Goal: Communication & Community: Answer question/provide support

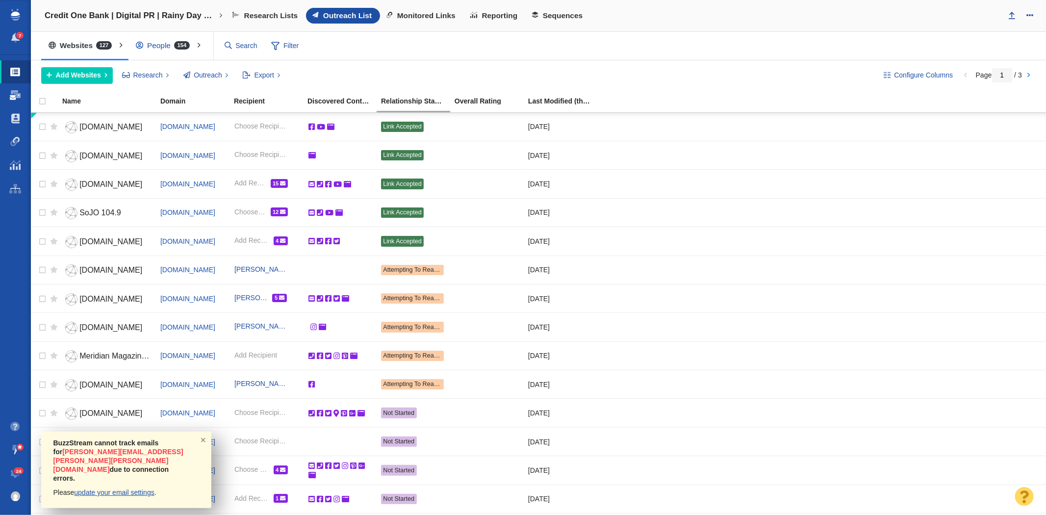
click at [14, 92] on span at bounding box center [15, 95] width 11 height 10
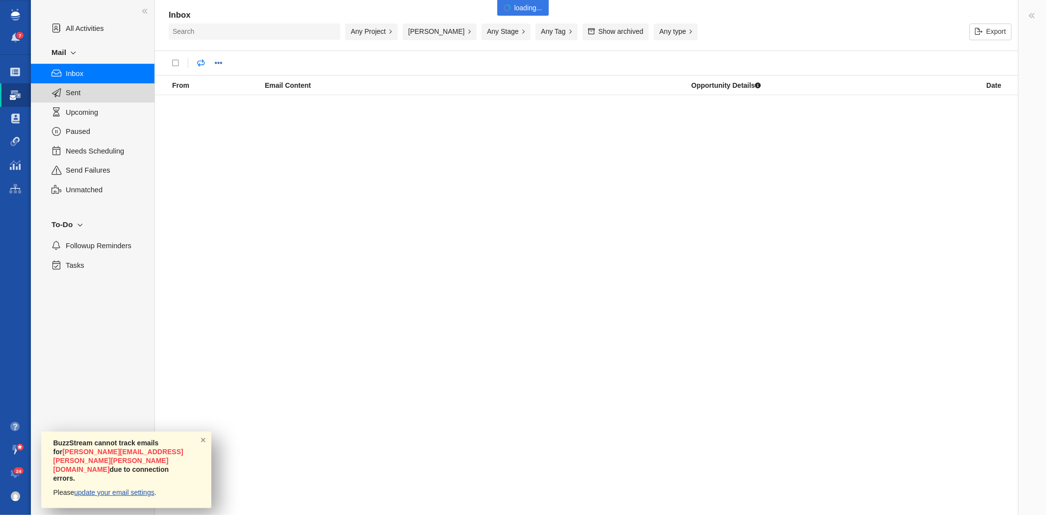
click at [67, 90] on span "Sent" at bounding box center [105, 92] width 78 height 11
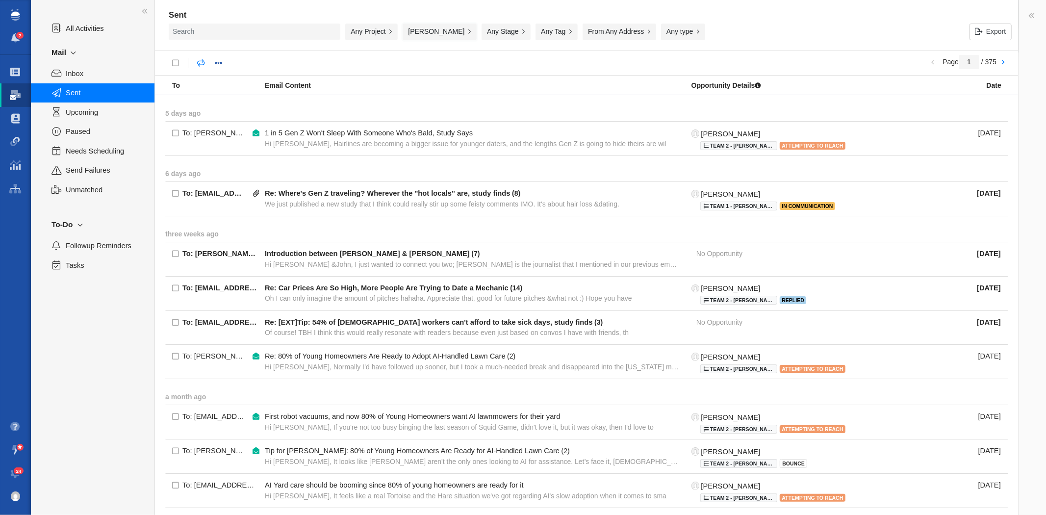
click at [437, 40] on button "[PERSON_NAME]" at bounding box center [440, 32] width 74 height 17
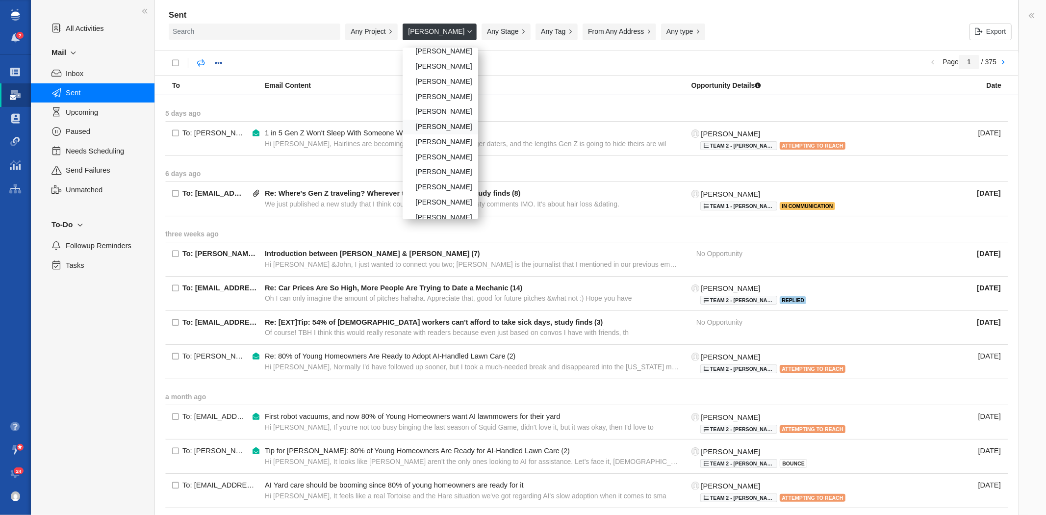
scroll to position [163, 0]
click at [443, 109] on div "[PERSON_NAME]" at bounding box center [441, 113] width 76 height 15
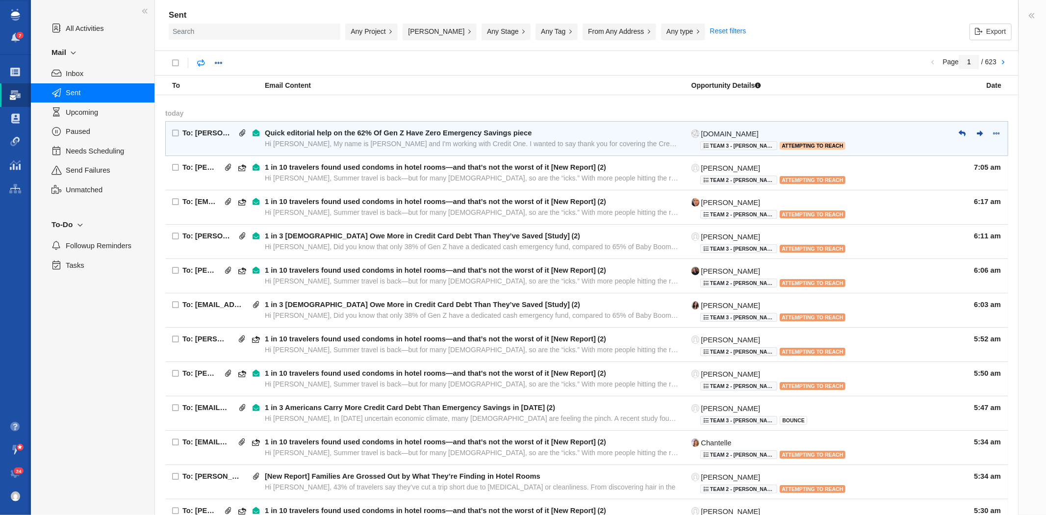
click at [434, 138] on span "Quick editorial help on the 62% Of Gen Z Have Zero Emergency Savings piece Hi […" at bounding box center [472, 138] width 414 height 20
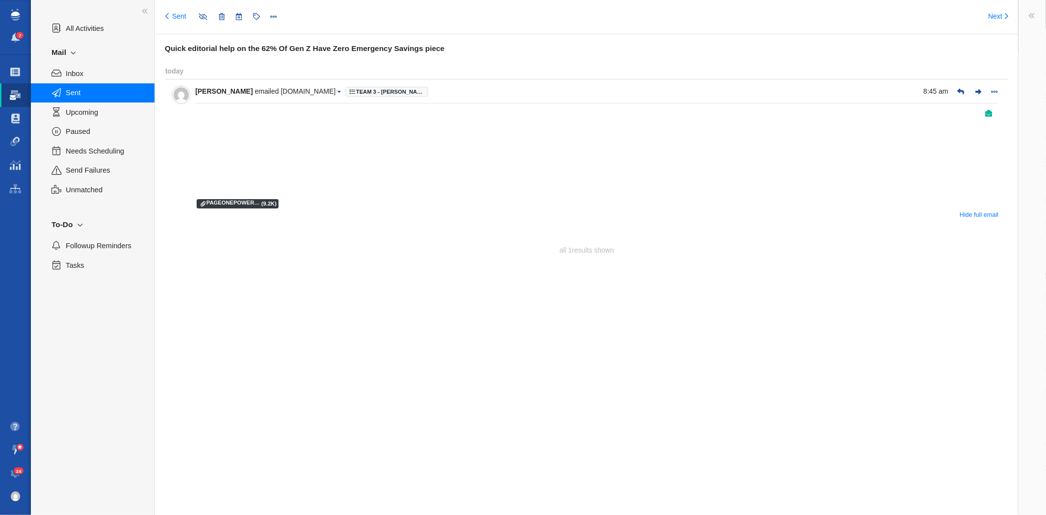
type input "message:1420190529"
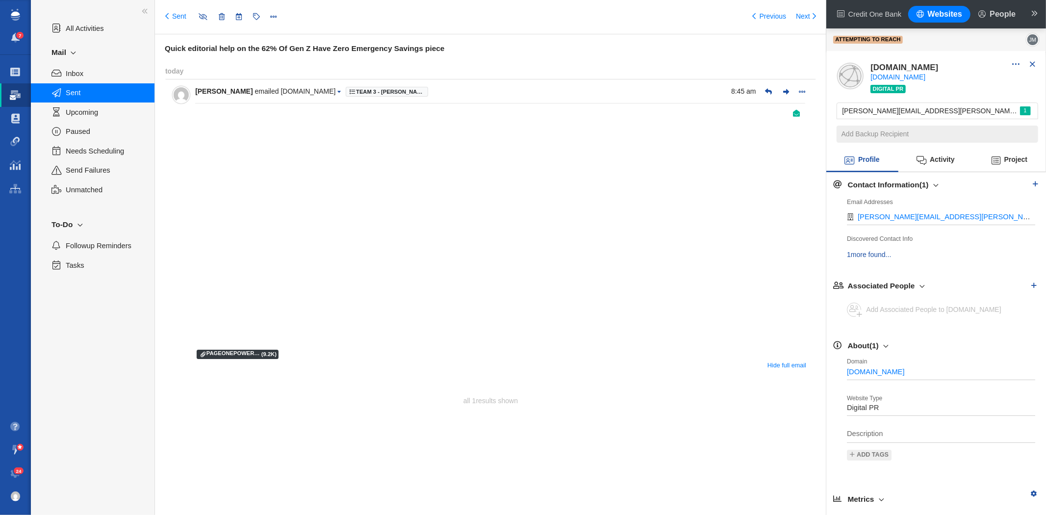
click at [79, 83] on div "Sent" at bounding box center [93, 92] width 124 height 19
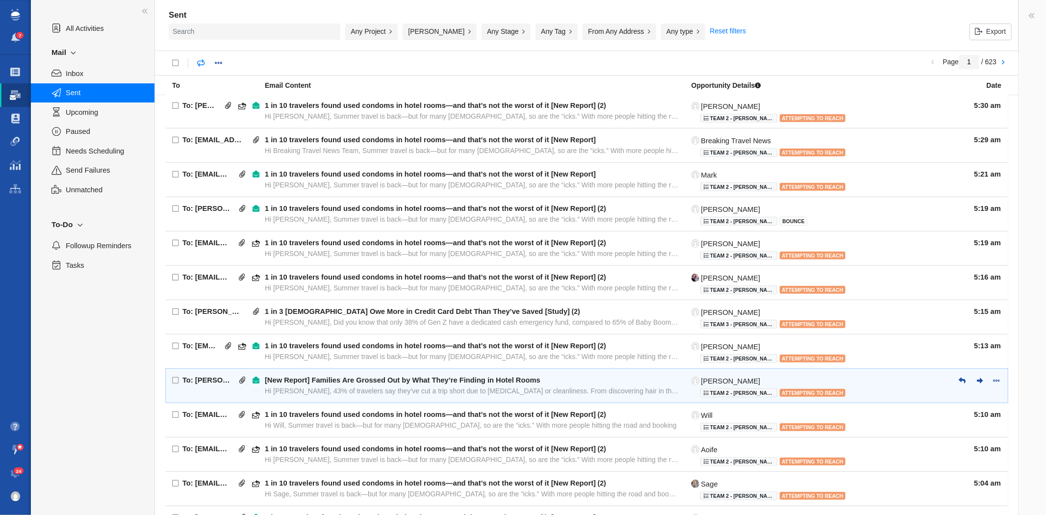
scroll to position [482, 0]
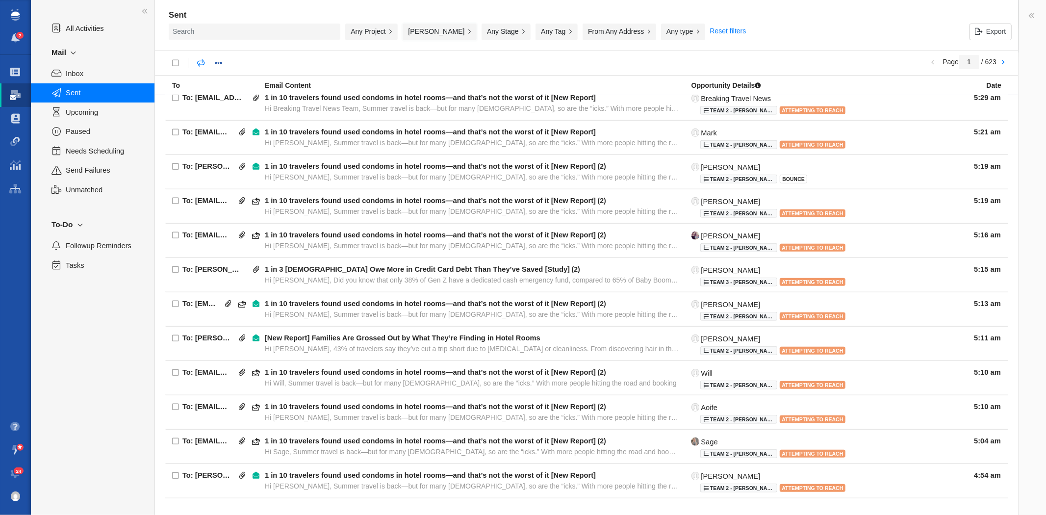
click at [440, 24] on button "[PERSON_NAME]" at bounding box center [440, 32] width 74 height 17
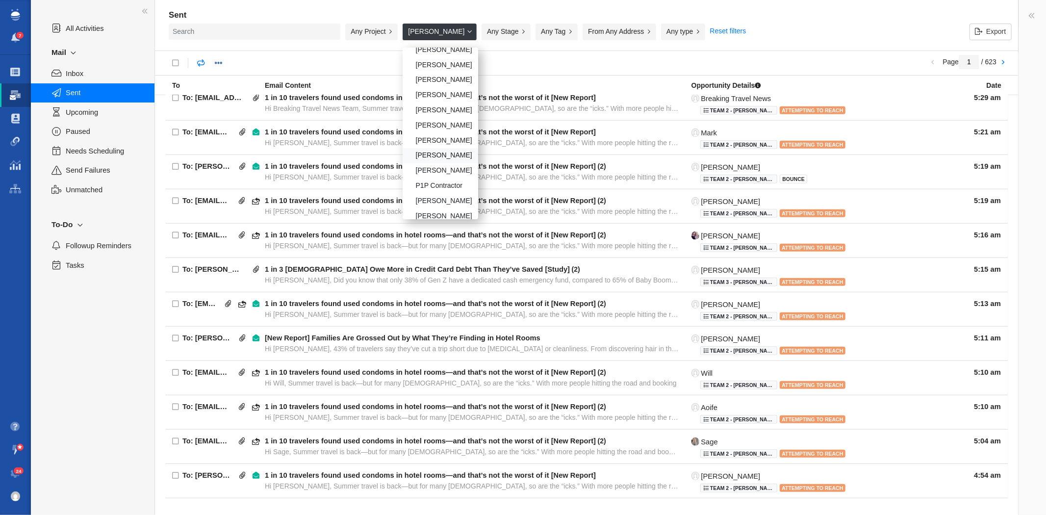
scroll to position [327, 0]
click at [443, 169] on div "[PERSON_NAME]" at bounding box center [441, 161] width 76 height 15
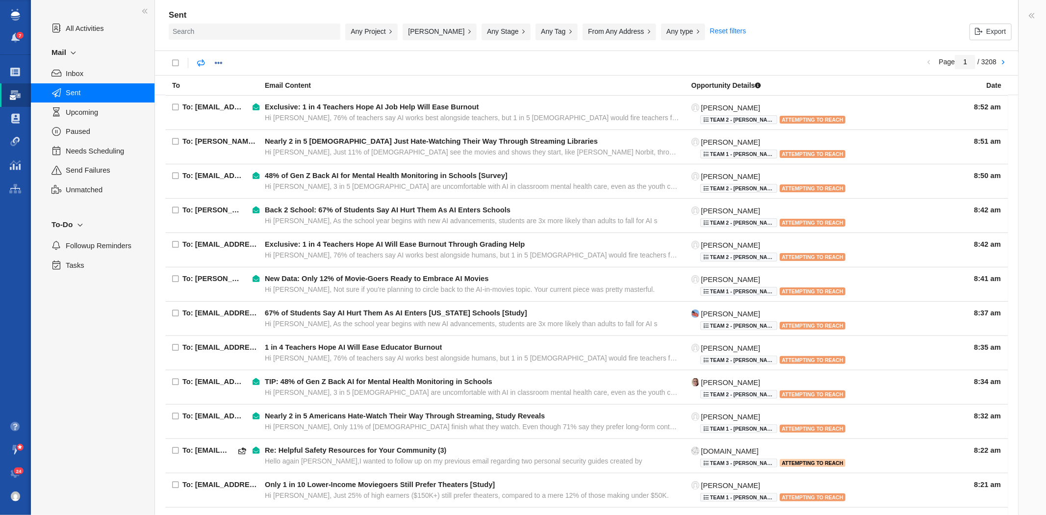
scroll to position [266, 0]
